Goal: Obtain resource: Download file/media

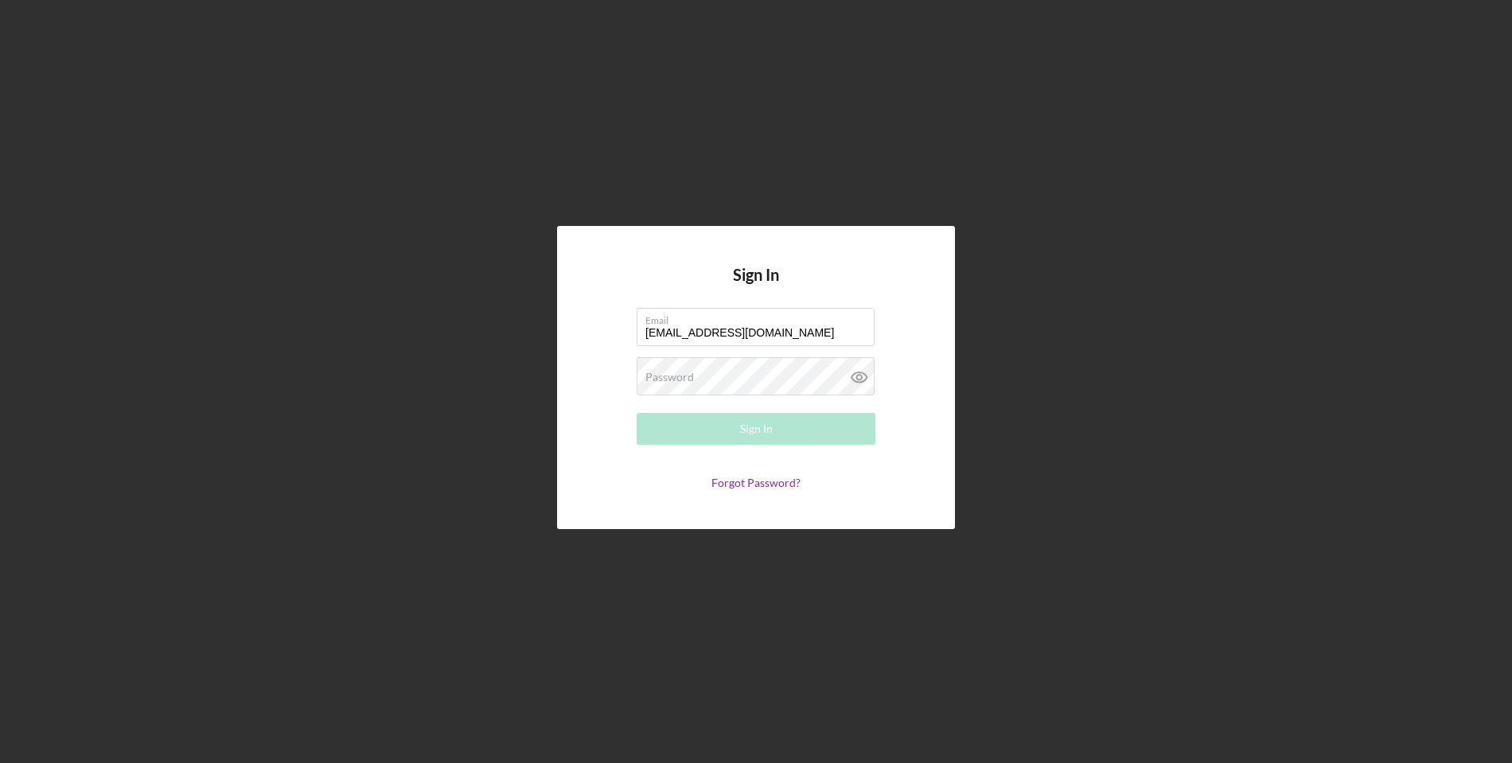
type input "[EMAIL_ADDRESS][DOMAIN_NAME]"
click at [756, 429] on button "Sign In" at bounding box center [756, 429] width 239 height 32
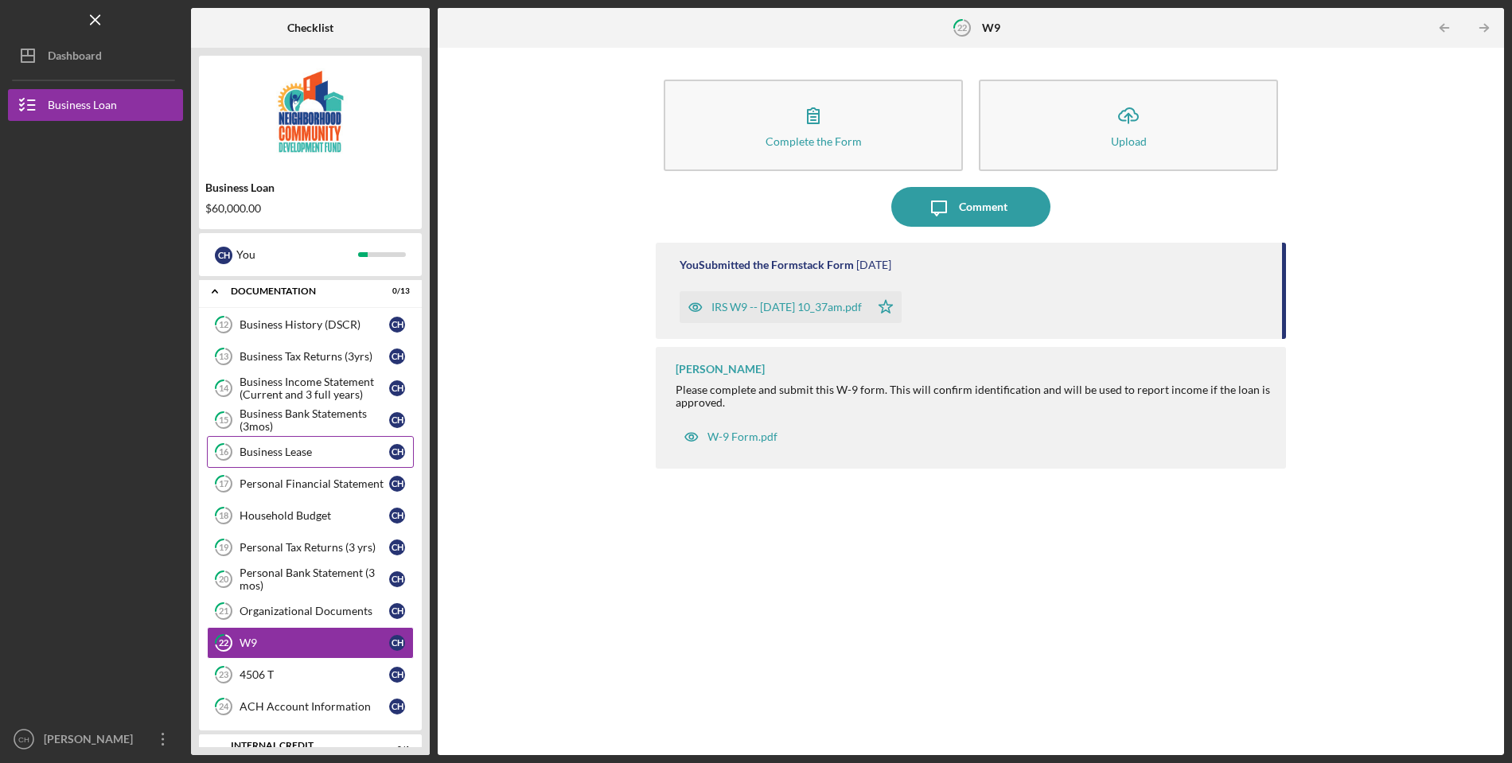
scroll to position [458, 0]
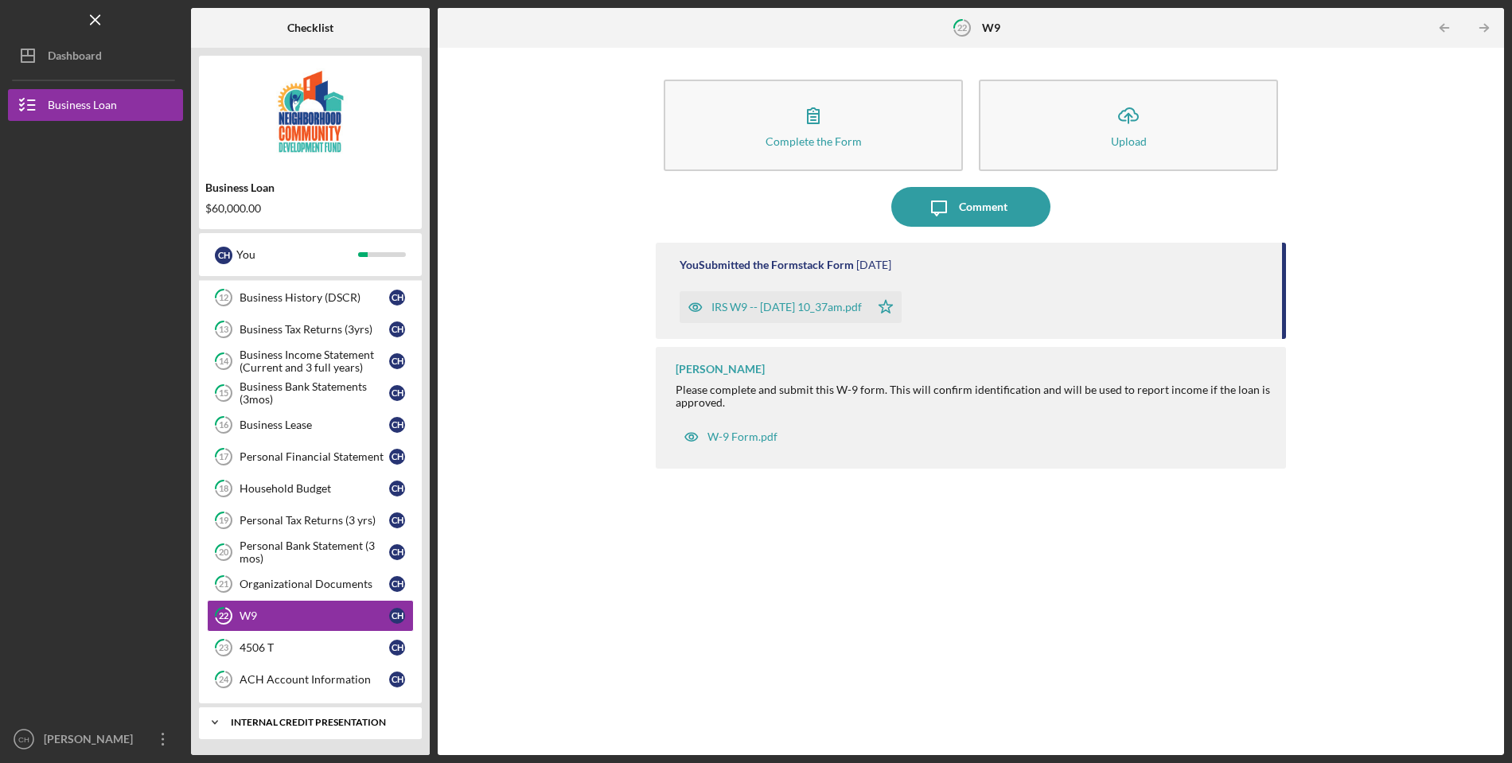
click at [284, 721] on div "Internal Credit Presentation" at bounding box center [316, 723] width 171 height 10
click at [735, 441] on div "W-9 Form.pdf" at bounding box center [742, 437] width 70 height 13
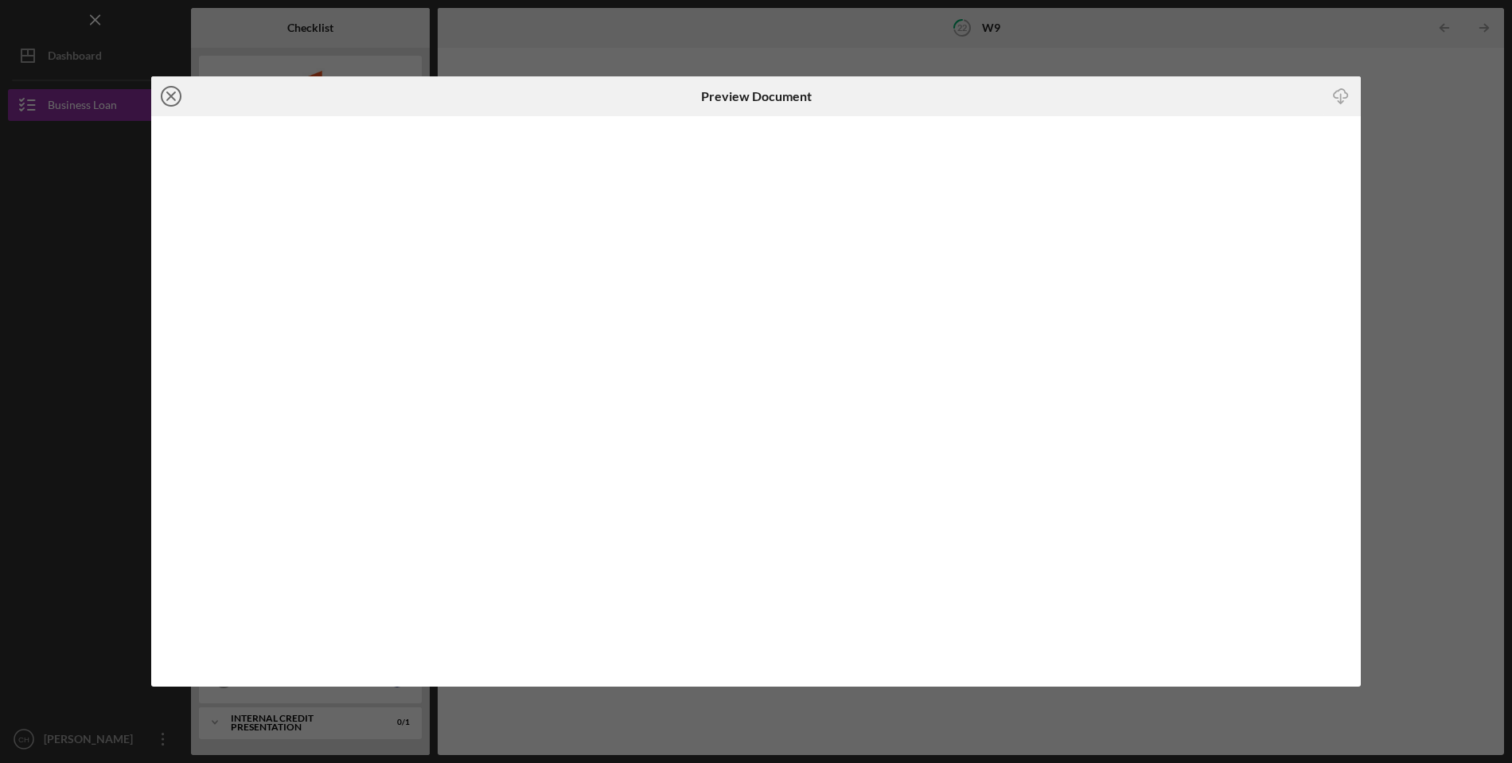
click at [162, 94] on circle at bounding box center [171, 96] width 19 height 19
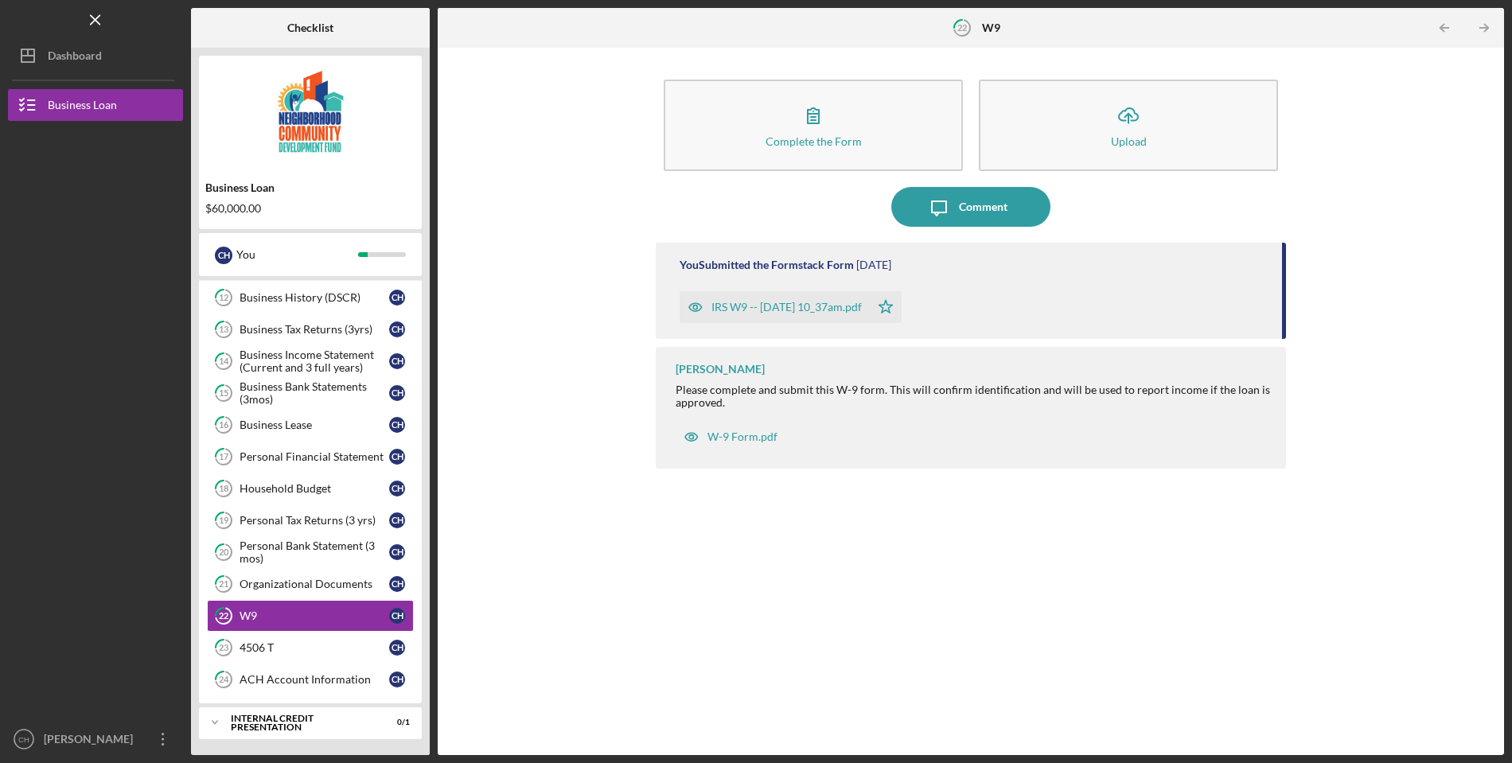
click at [790, 303] on div "IRS W9 -- [DATE] 10_37am.pdf" at bounding box center [786, 307] width 150 height 13
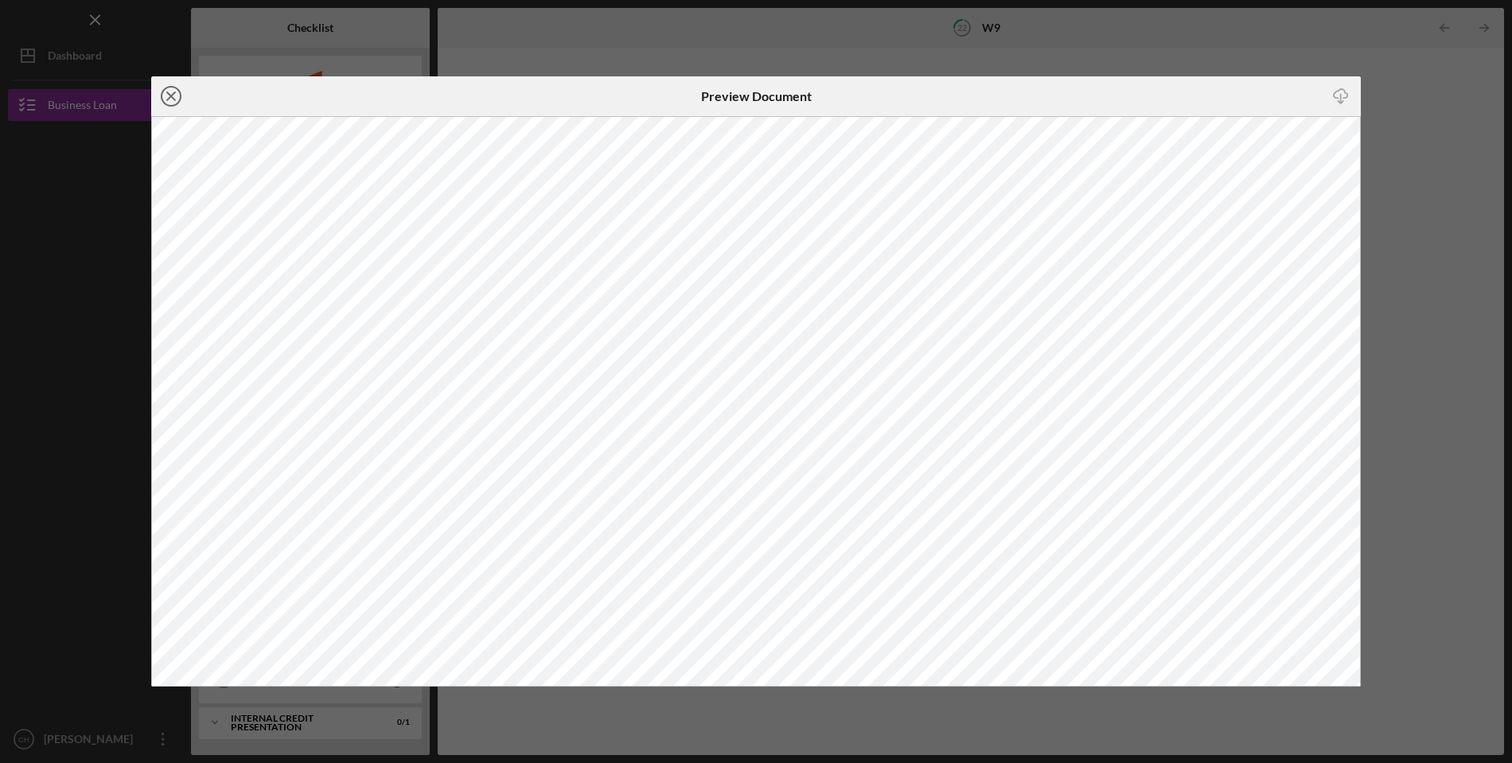
click at [162, 101] on circle at bounding box center [171, 96] width 19 height 19
